Goal: Book appointment/travel/reservation

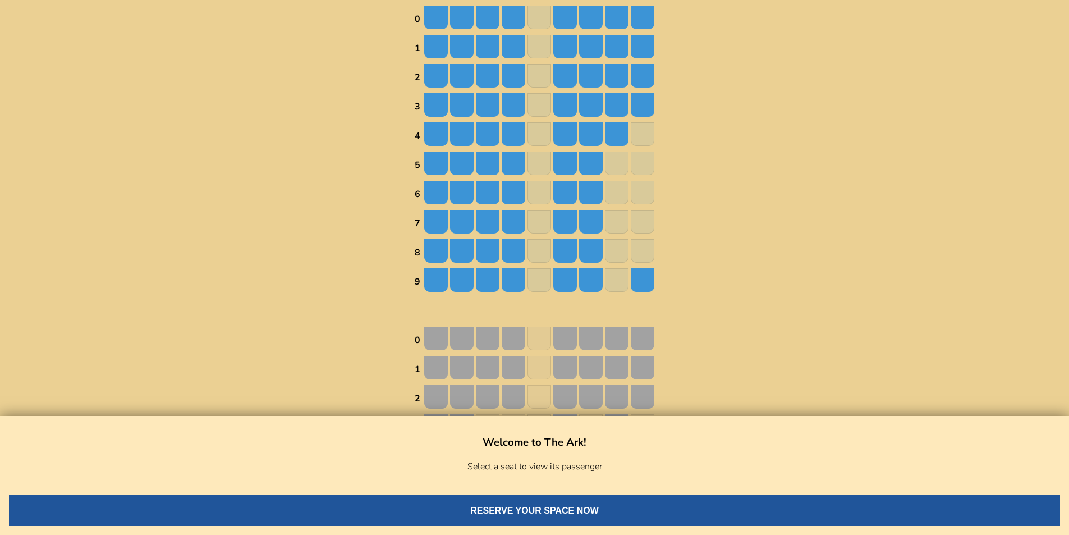
scroll to position [202, 0]
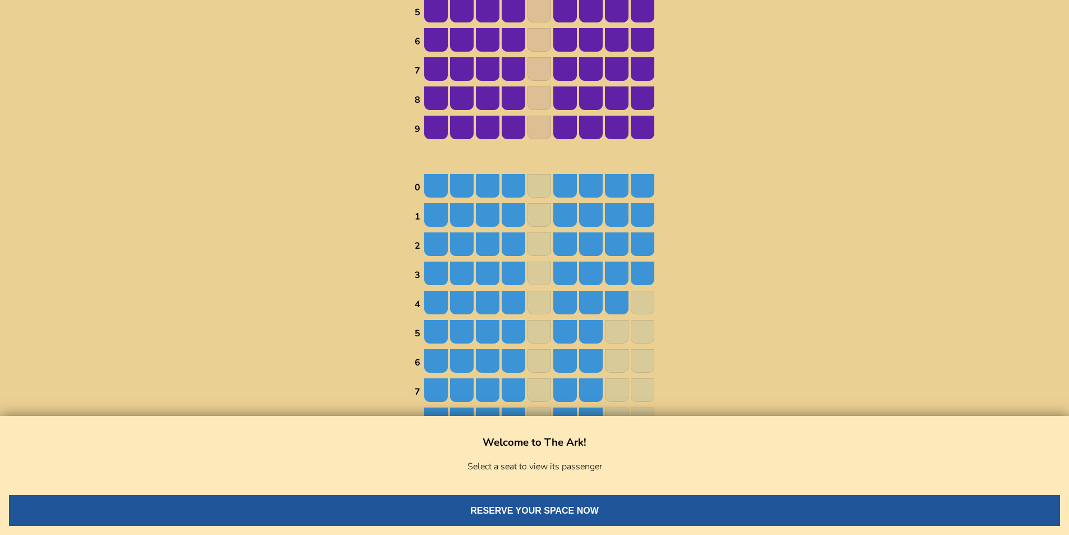
click at [493, 276] on img at bounding box center [488, 274] width 24 height 24
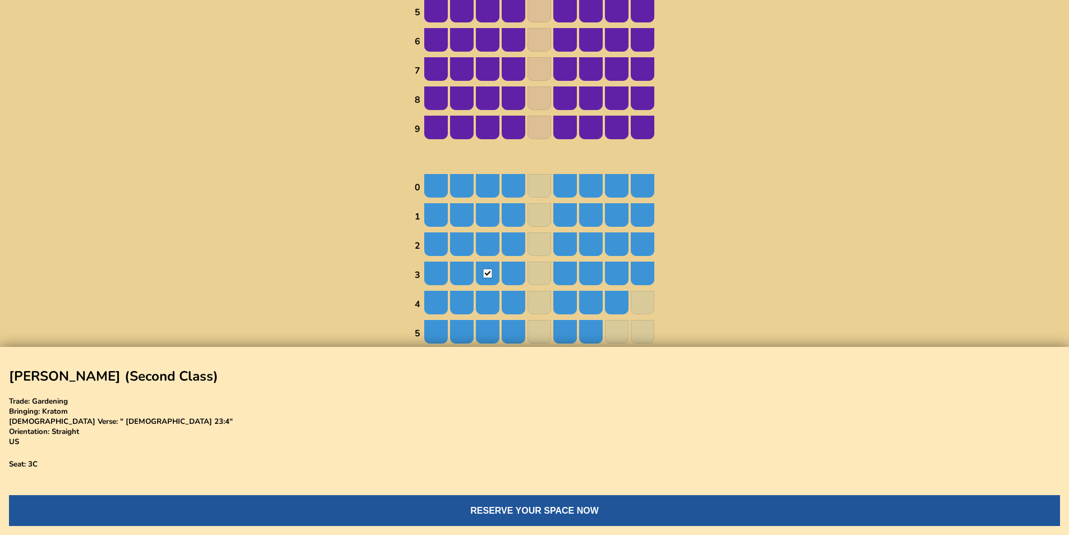
click at [510, 272] on img at bounding box center [514, 274] width 24 height 24
click at [558, 271] on img at bounding box center [565, 274] width 24 height 24
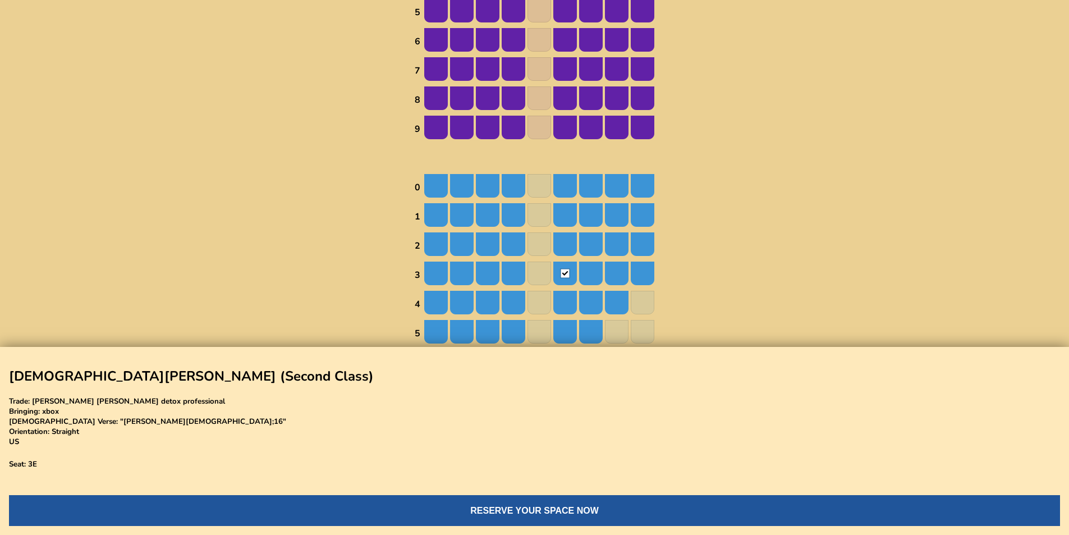
click at [644, 293] on img at bounding box center [643, 303] width 24 height 24
click at [644, 297] on img at bounding box center [643, 303] width 24 height 24
click at [620, 301] on img at bounding box center [617, 303] width 24 height 24
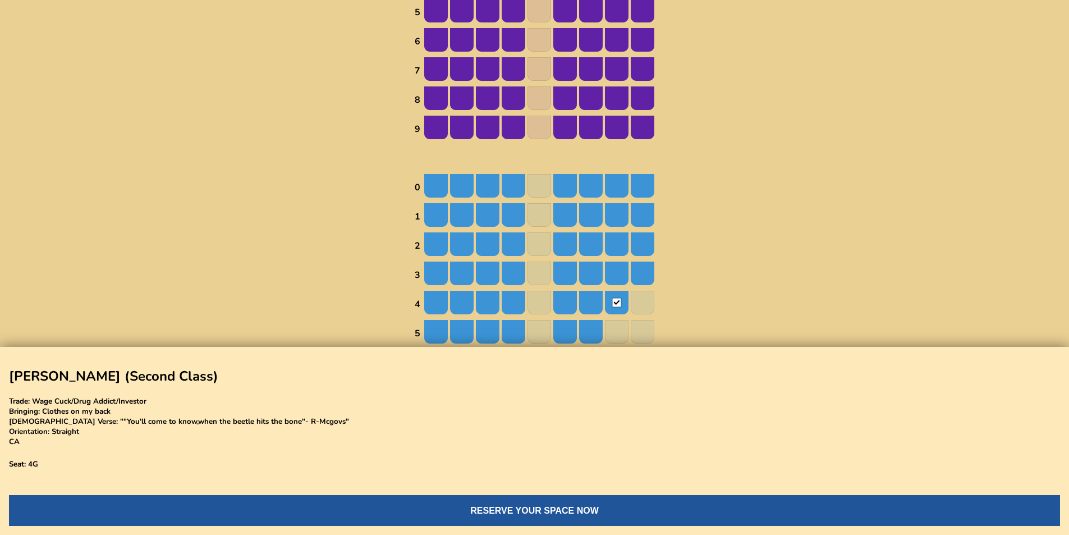
click at [565, 495] on button "RESERVE YOUR SPACE NOW" at bounding box center [534, 510] width 1051 height 31
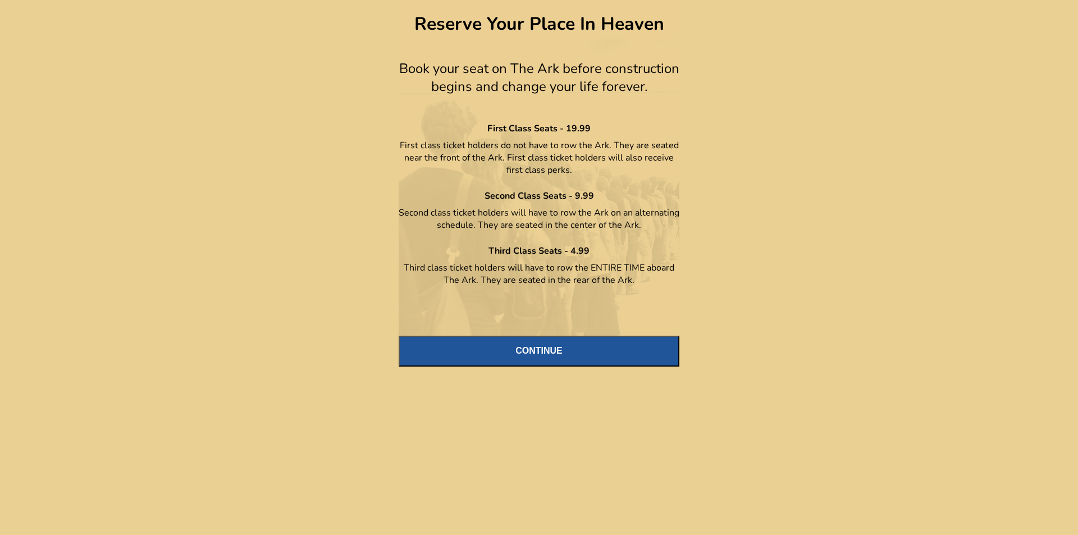
click at [617, 334] on link "CONTINUE" at bounding box center [539, 333] width 281 height 67
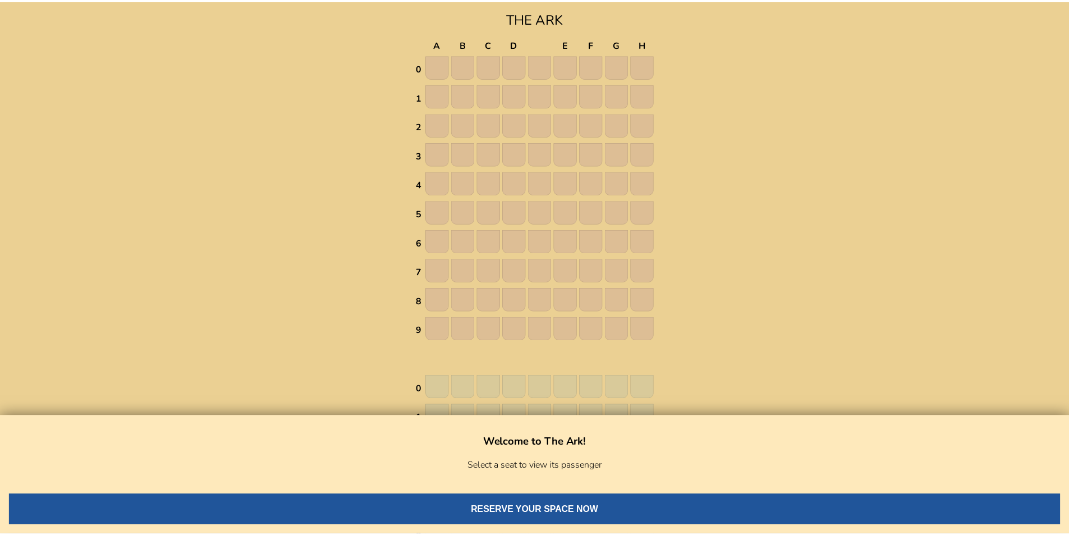
scroll to position [202, 0]
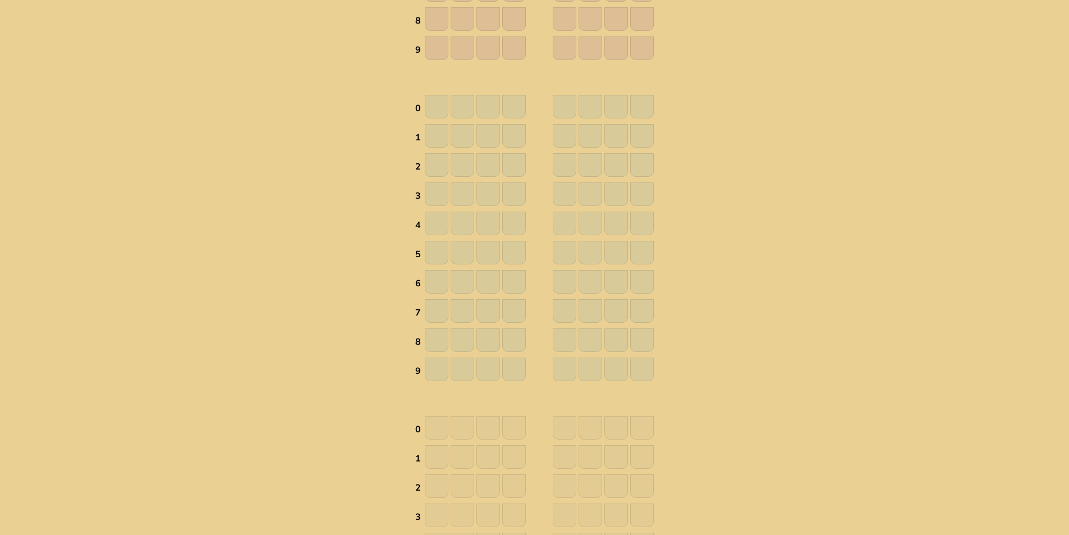
scroll to position [482, 0]
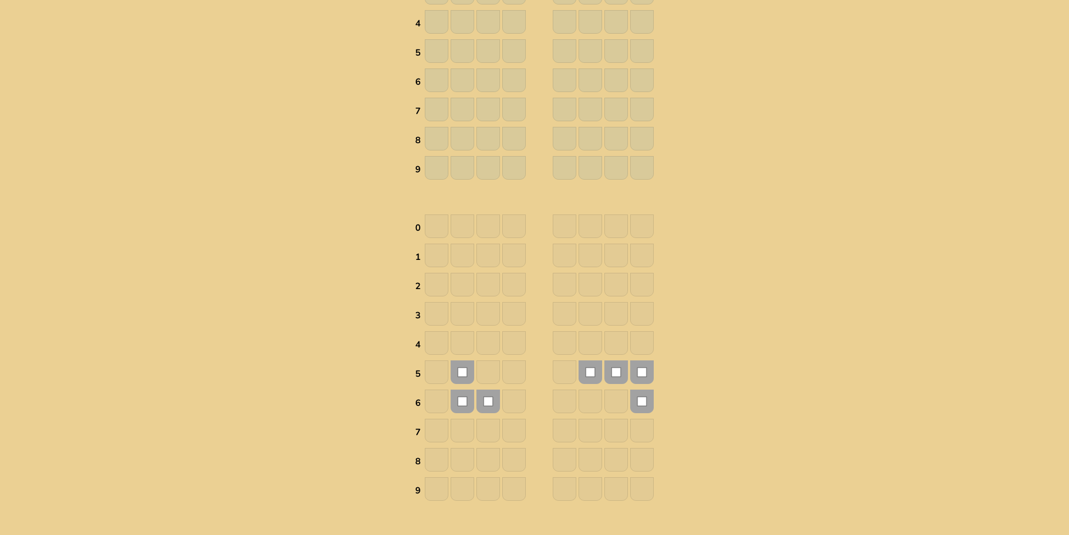
click at [644, 392] on img at bounding box center [642, 402] width 24 height 24
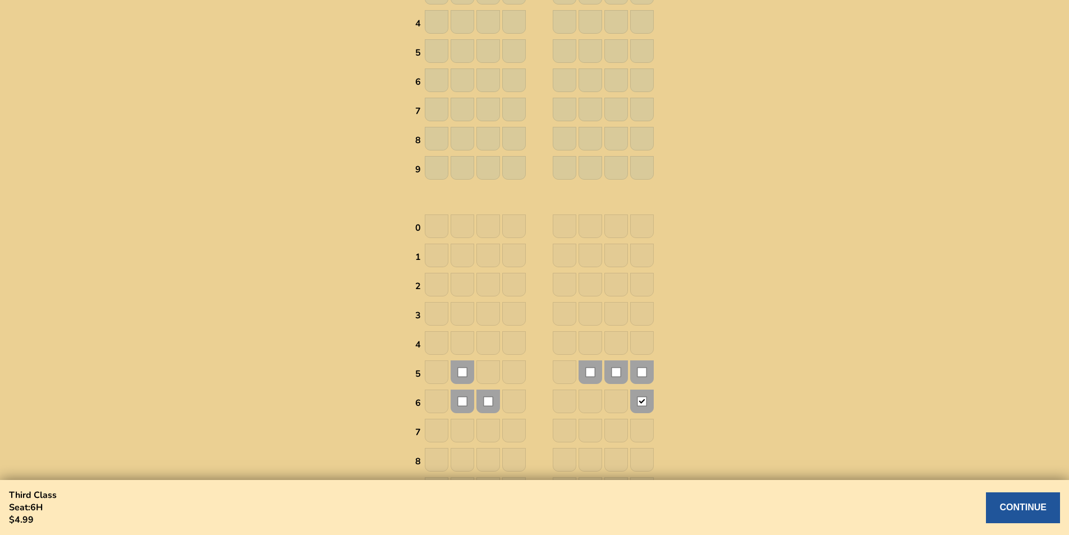
click at [640, 358] on td at bounding box center [642, 345] width 25 height 28
